Goal: Task Accomplishment & Management: Manage account settings

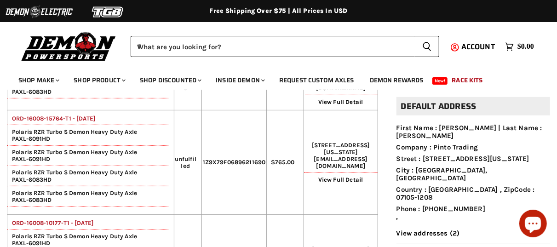
scroll to position [138, 0]
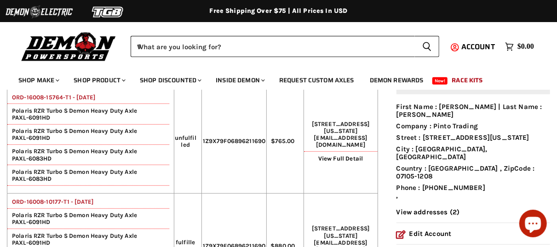
click at [529, 220] on icon "Chat window" at bounding box center [533, 225] width 16 height 16
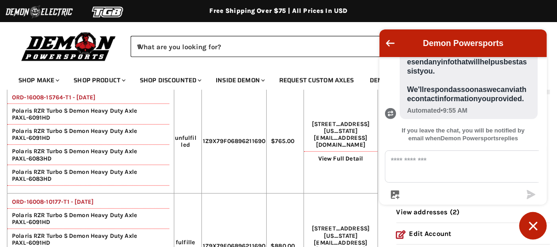
scroll to position [442, 0]
click at [531, 221] on icon "Chat window" at bounding box center [533, 226] width 14 height 14
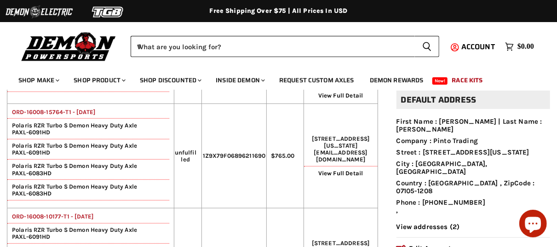
scroll to position [138, 0]
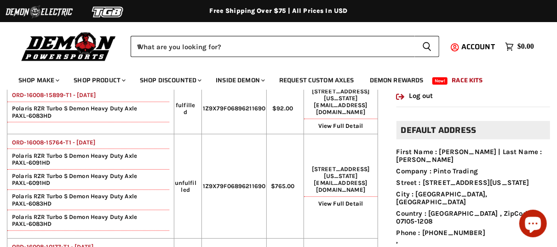
scroll to position [138, 0]
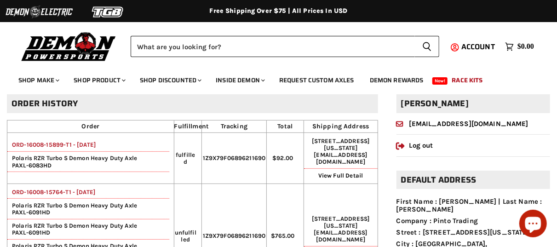
scroll to position [43, 0]
